Goal: Find specific page/section: Find specific page/section

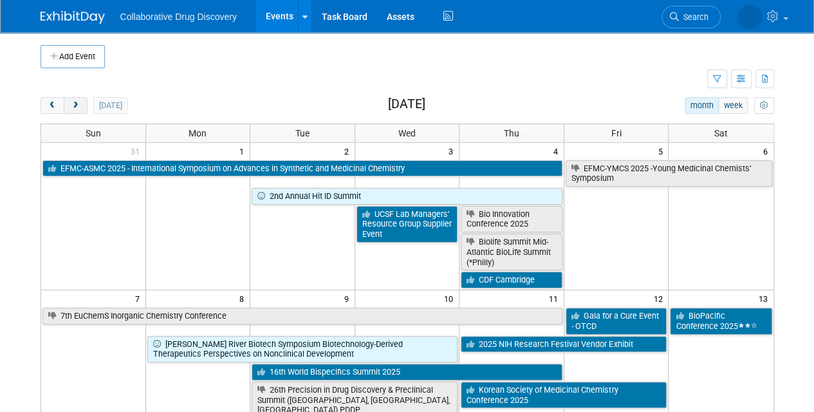
click at [68, 106] on button "next" at bounding box center [76, 105] width 24 height 17
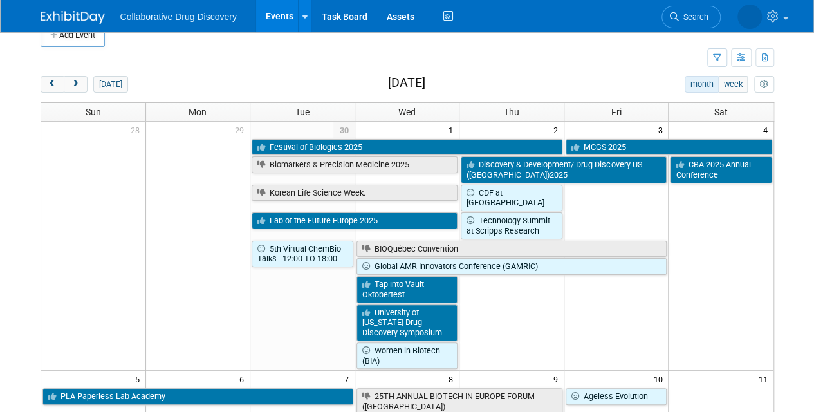
scroll to position [24, 0]
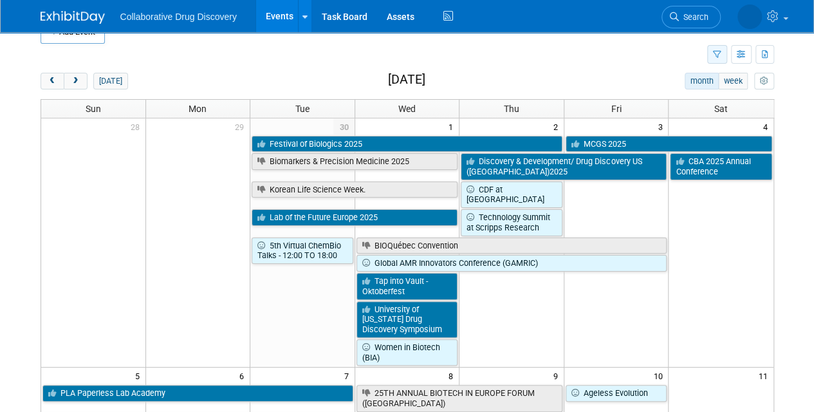
click at [718, 56] on icon "button" at bounding box center [717, 55] width 8 height 8
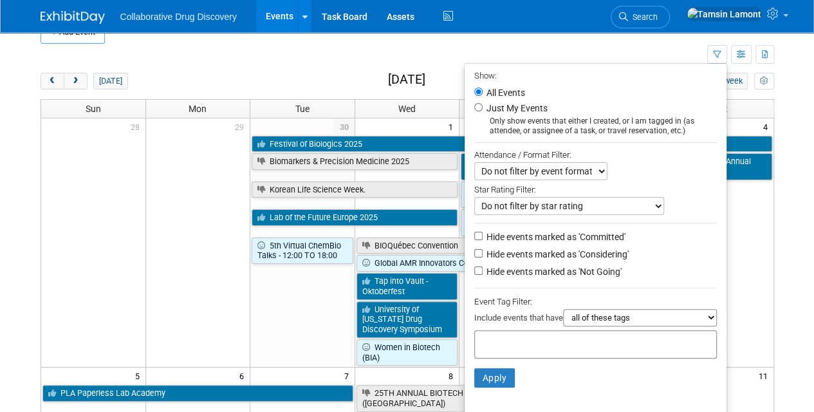
click at [501, 340] on input "text" at bounding box center [531, 342] width 103 height 13
type input "eu"
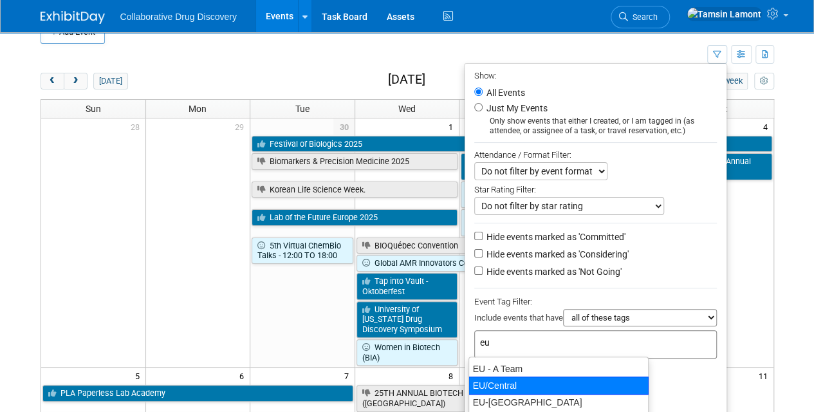
click at [531, 382] on div "EU/Central" at bounding box center [558, 385] width 180 height 18
type input "EU/Central"
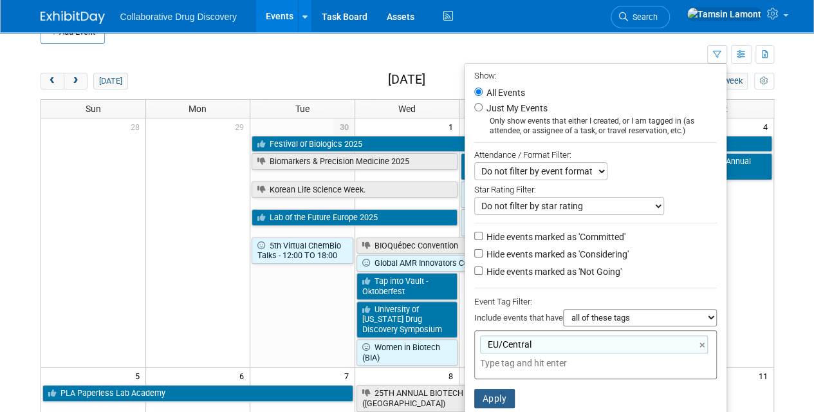
click at [488, 391] on button "Apply" at bounding box center [494, 398] width 41 height 19
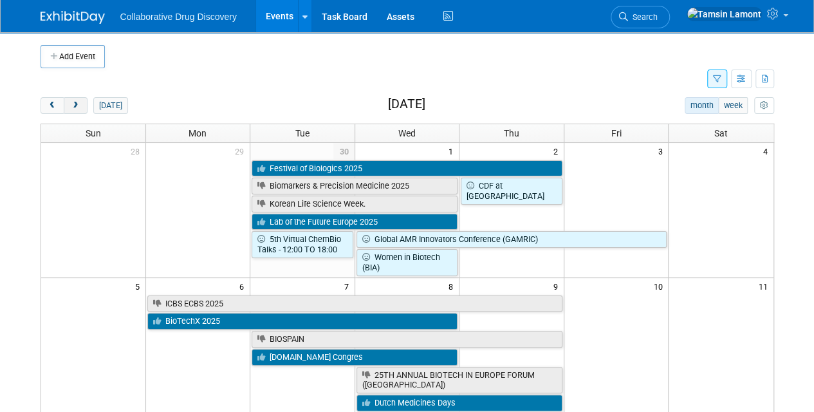
click at [80, 103] on button "next" at bounding box center [76, 105] width 24 height 17
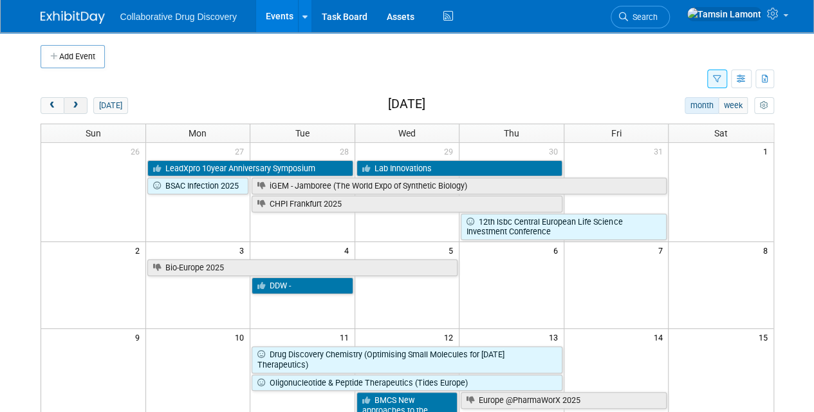
click at [73, 111] on button "next" at bounding box center [76, 105] width 24 height 17
